Goal: Navigation & Orientation: Find specific page/section

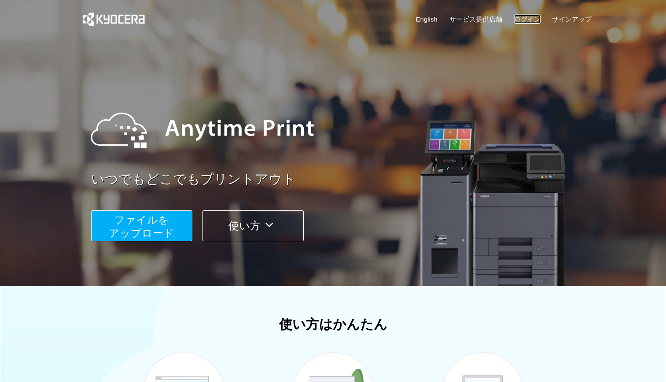
click at [525, 22] on link "ログイン" at bounding box center [527, 19] width 26 height 9
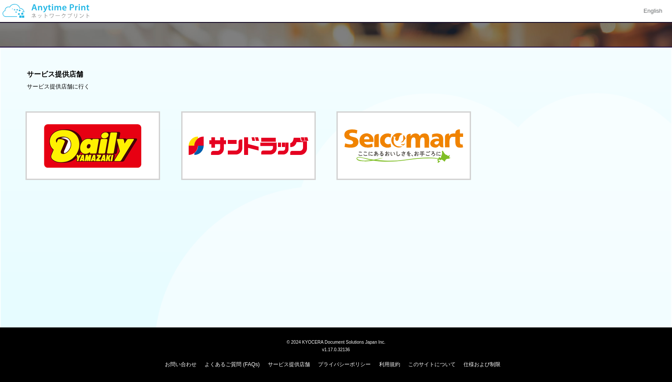
click at [68, 84] on div "サービス提供店舗に行く" at bounding box center [336, 87] width 619 height 8
click at [360, 134] on button at bounding box center [404, 146] width 132 height 66
